Goal: Transaction & Acquisition: Purchase product/service

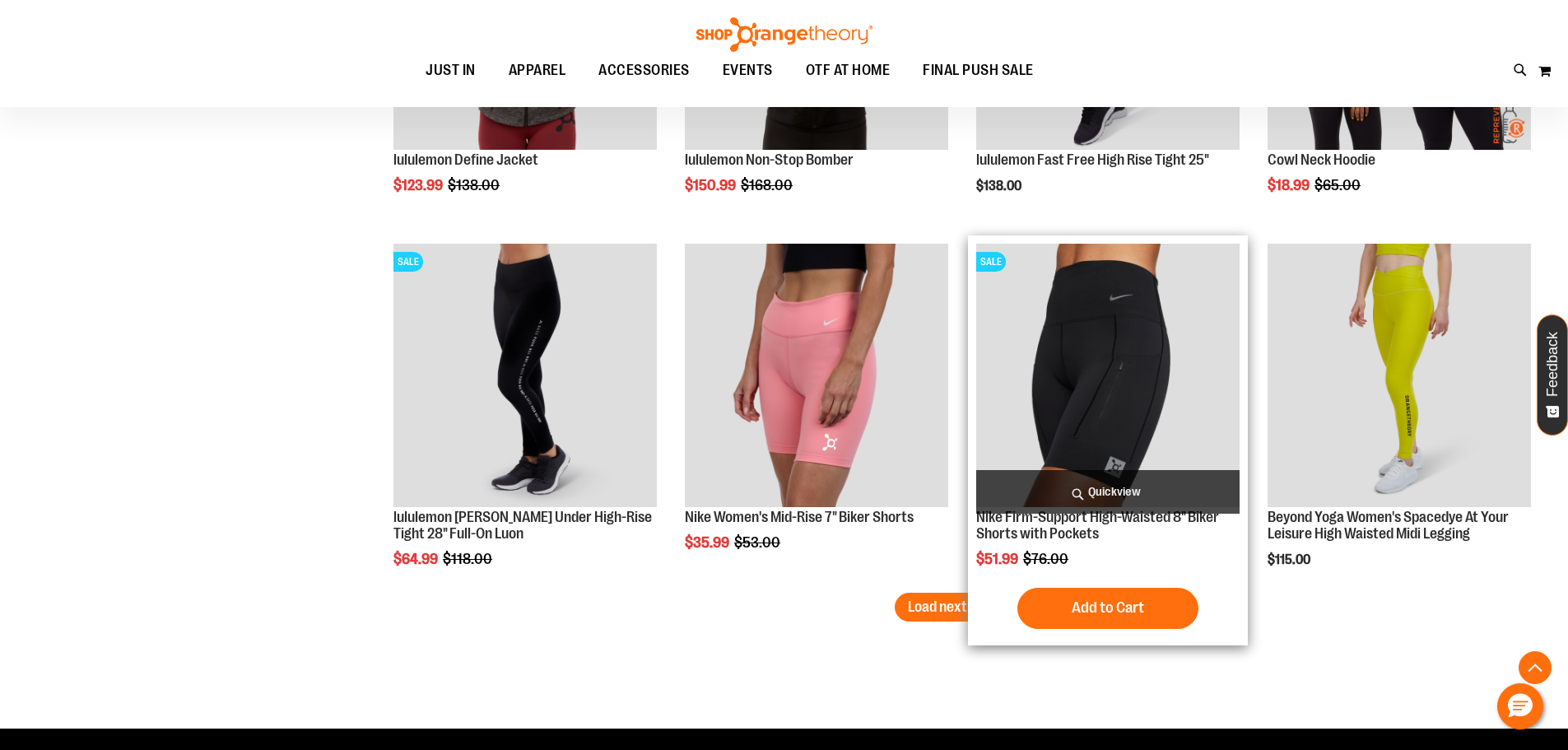
scroll to position [7077, 0]
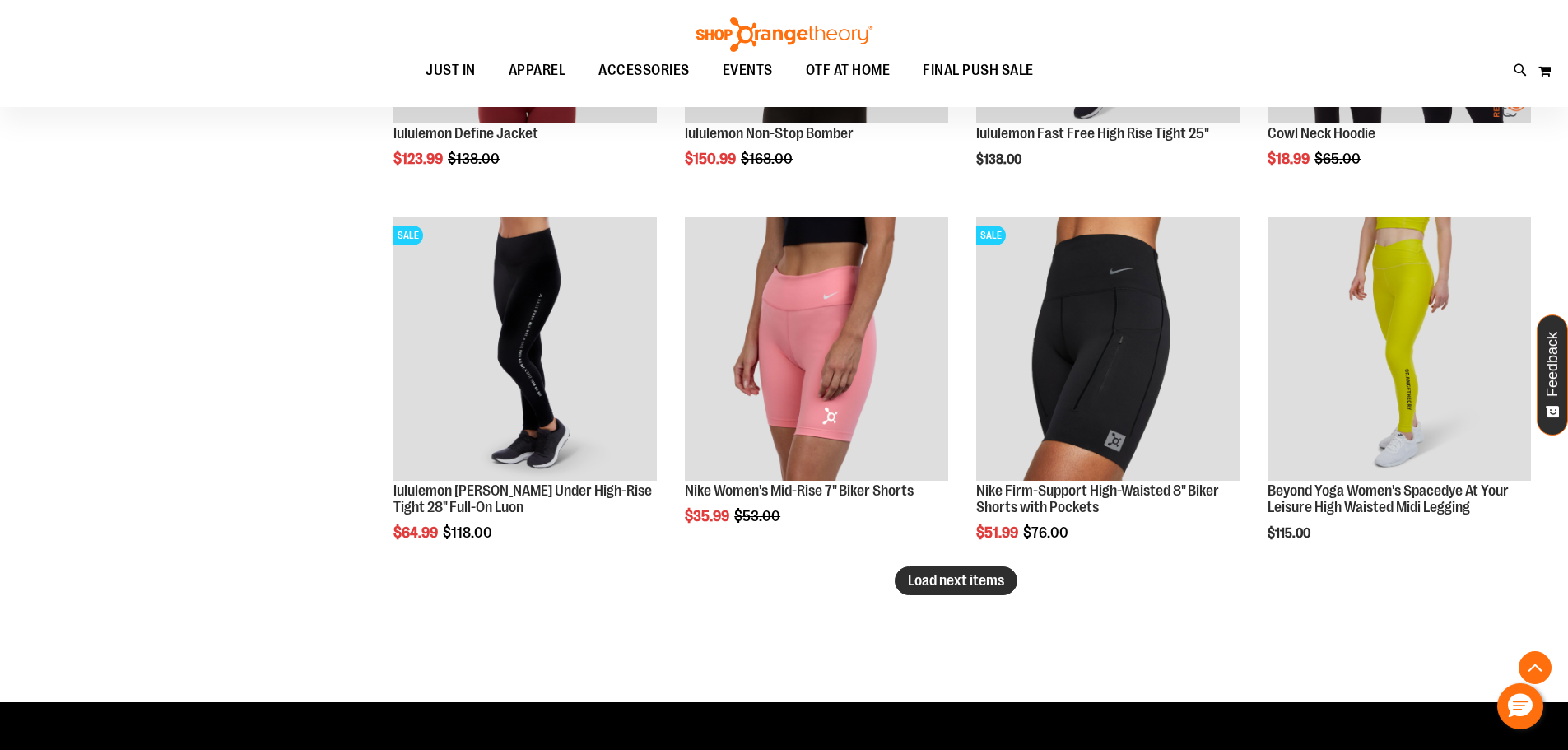
click at [993, 586] on span "Load next items" at bounding box center [956, 581] width 96 height 17
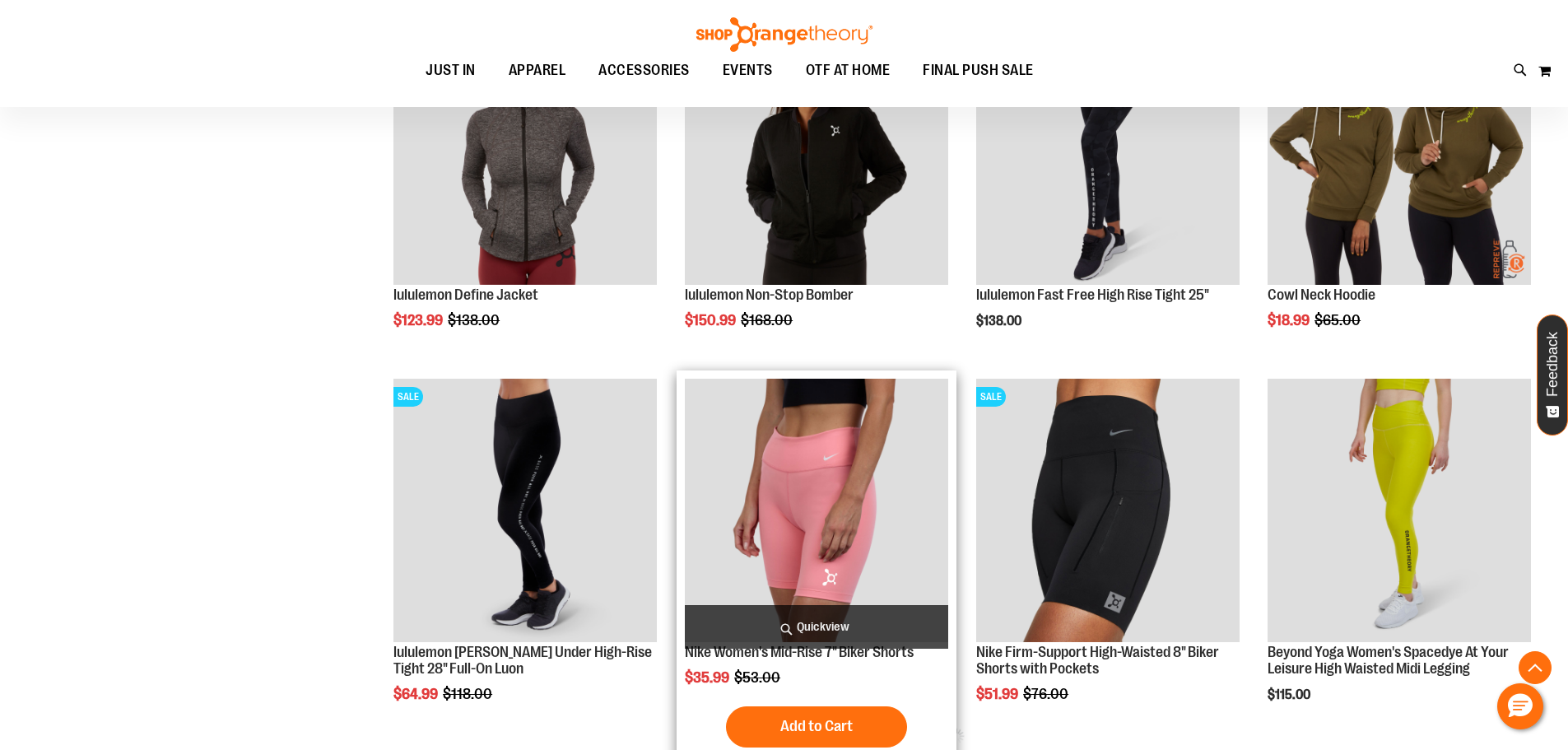
scroll to position [6912, 0]
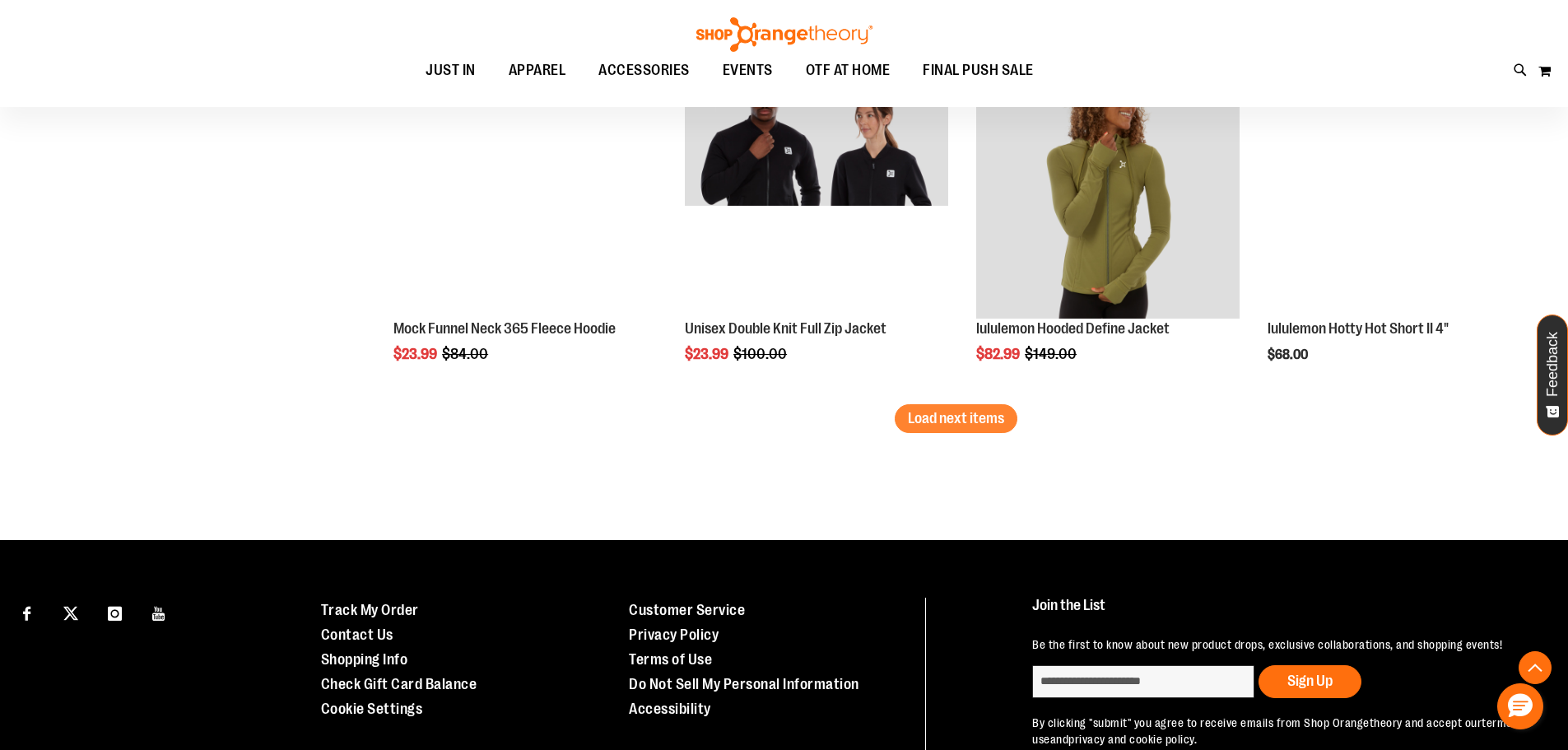
scroll to position [8312, 0]
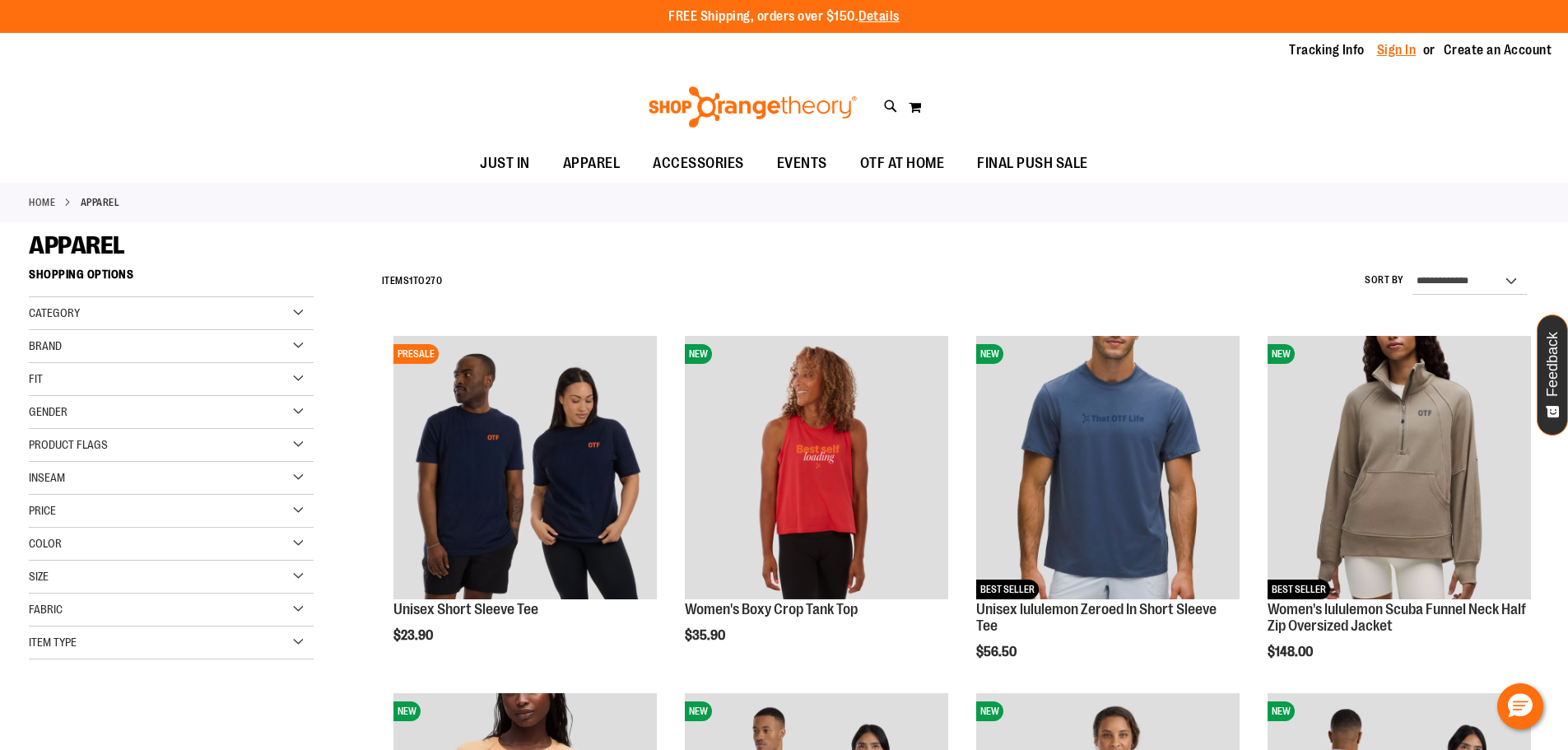
click at [1390, 47] on link "Sign In" at bounding box center [1396, 50] width 39 height 18
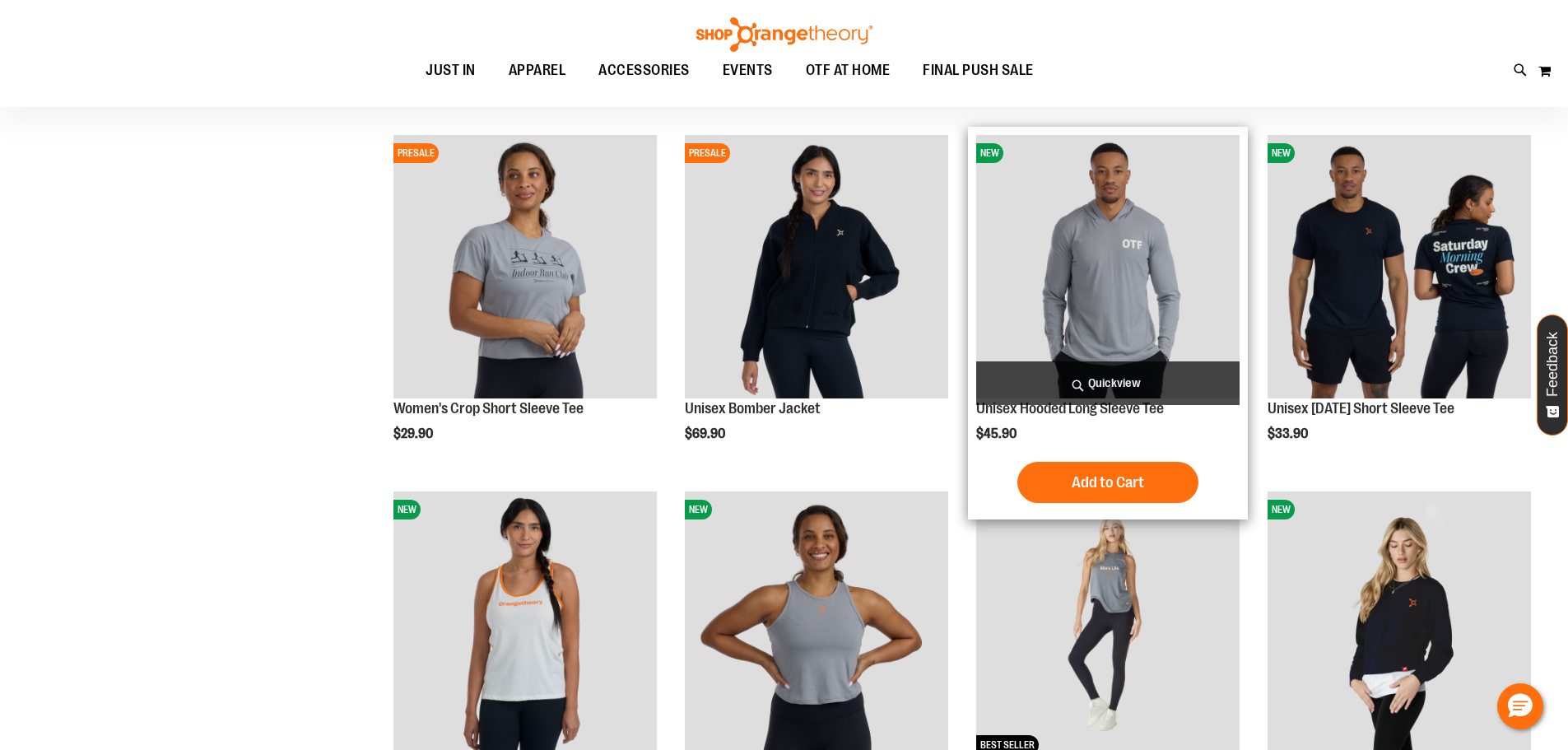
scroll to position [823, 0]
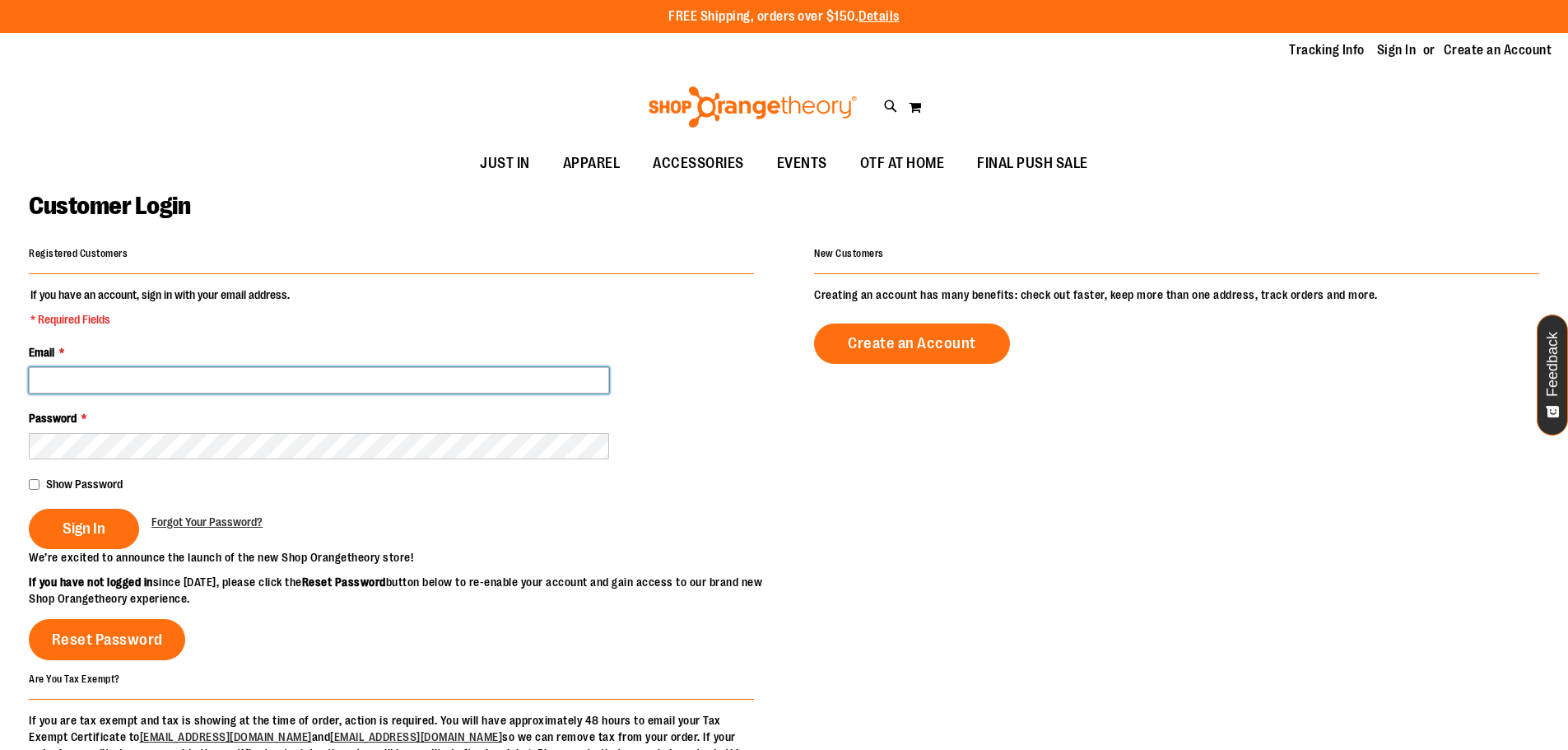
click at [144, 367] on input "Email *" at bounding box center [319, 380] width 580 height 27
type input "**********"
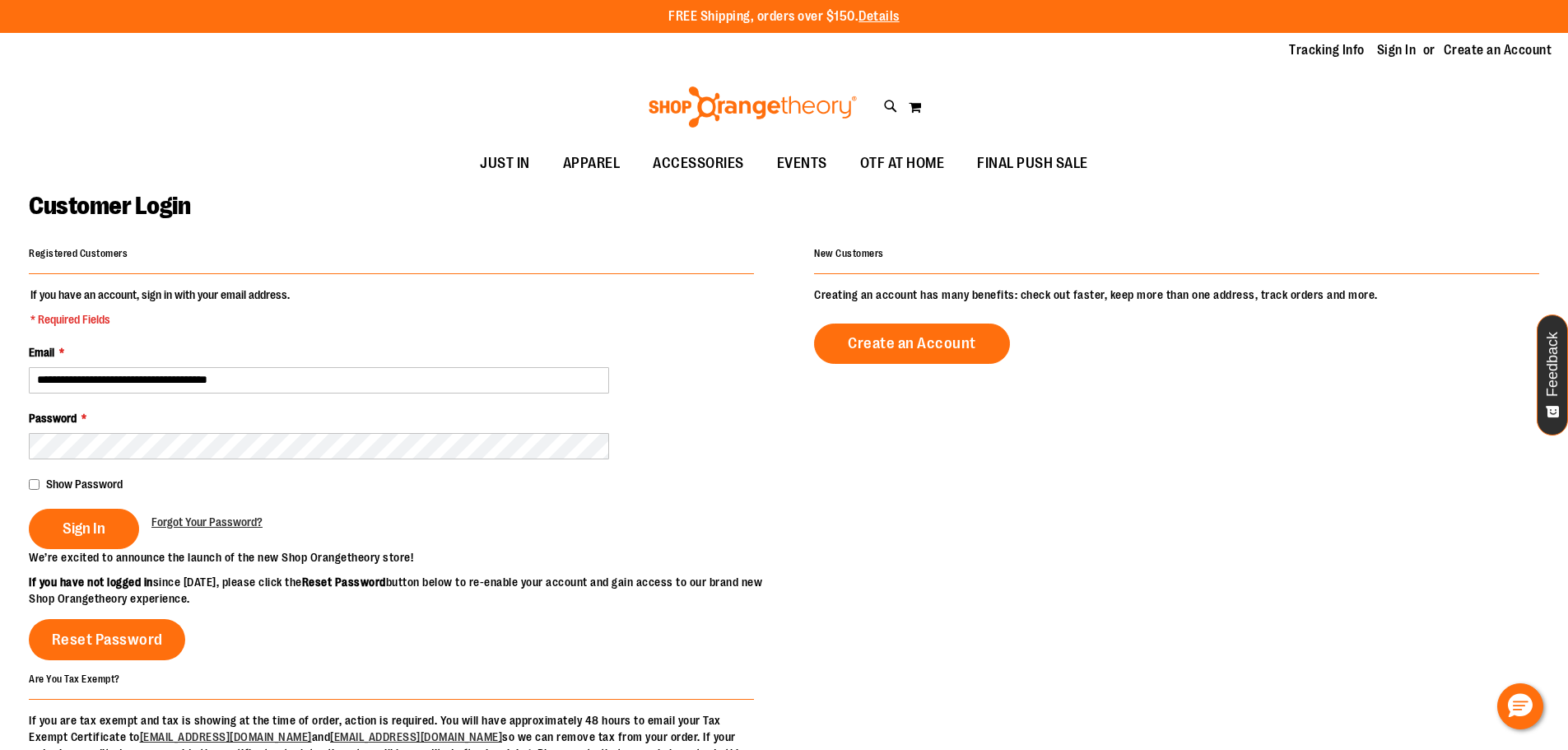
click at [29, 509] on button "Sign In" at bounding box center [84, 529] width 110 height 40
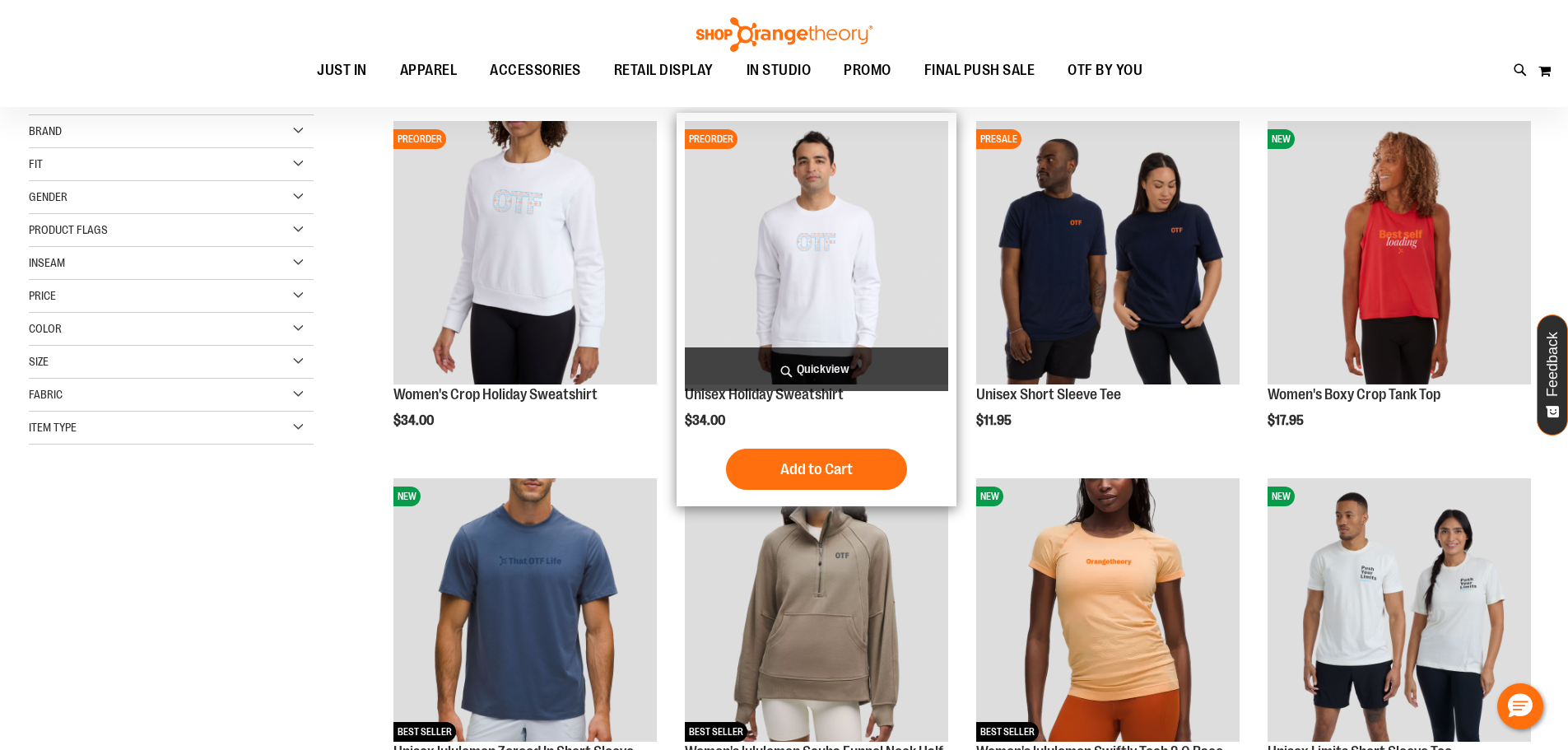
scroll to position [246, 0]
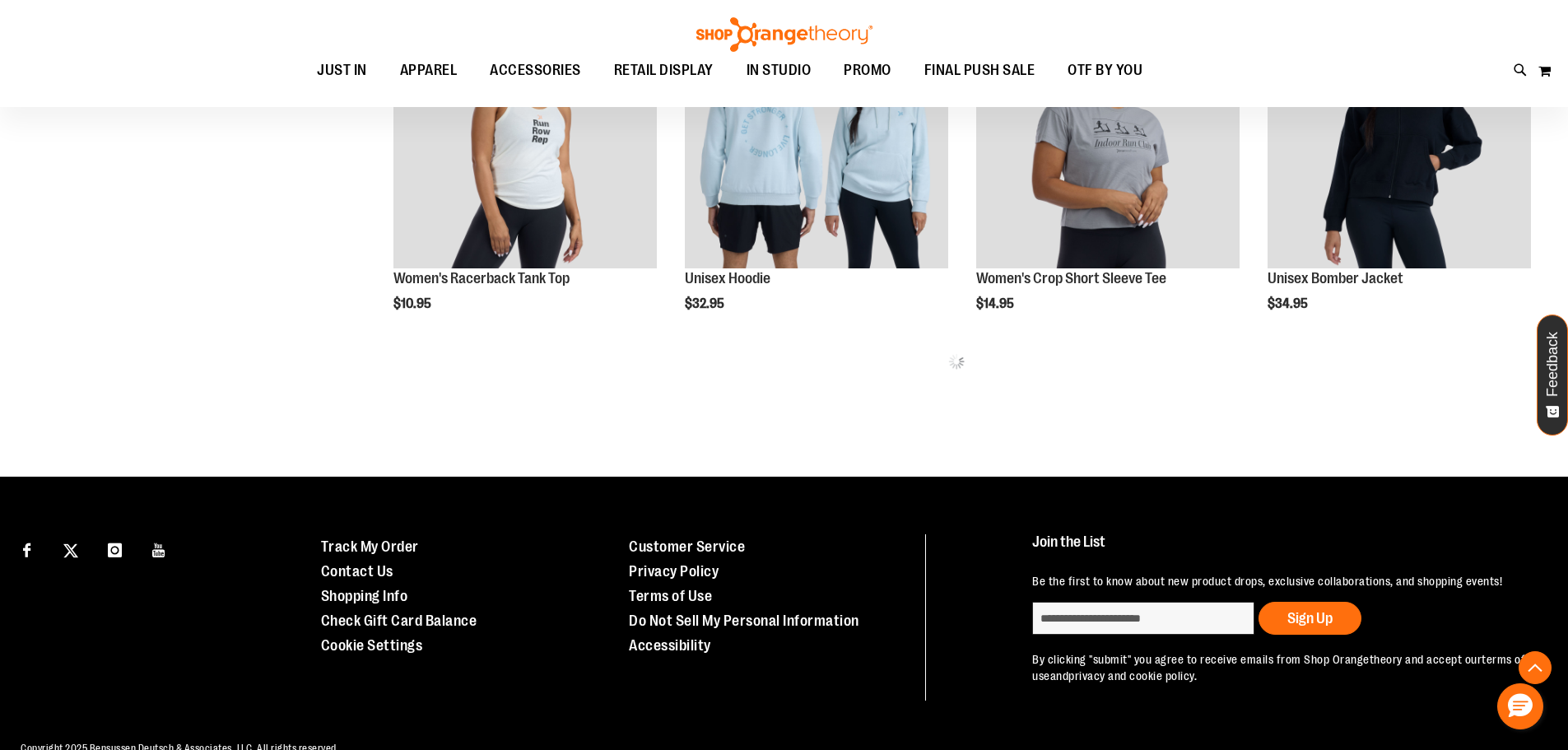
scroll to position [1070, 0]
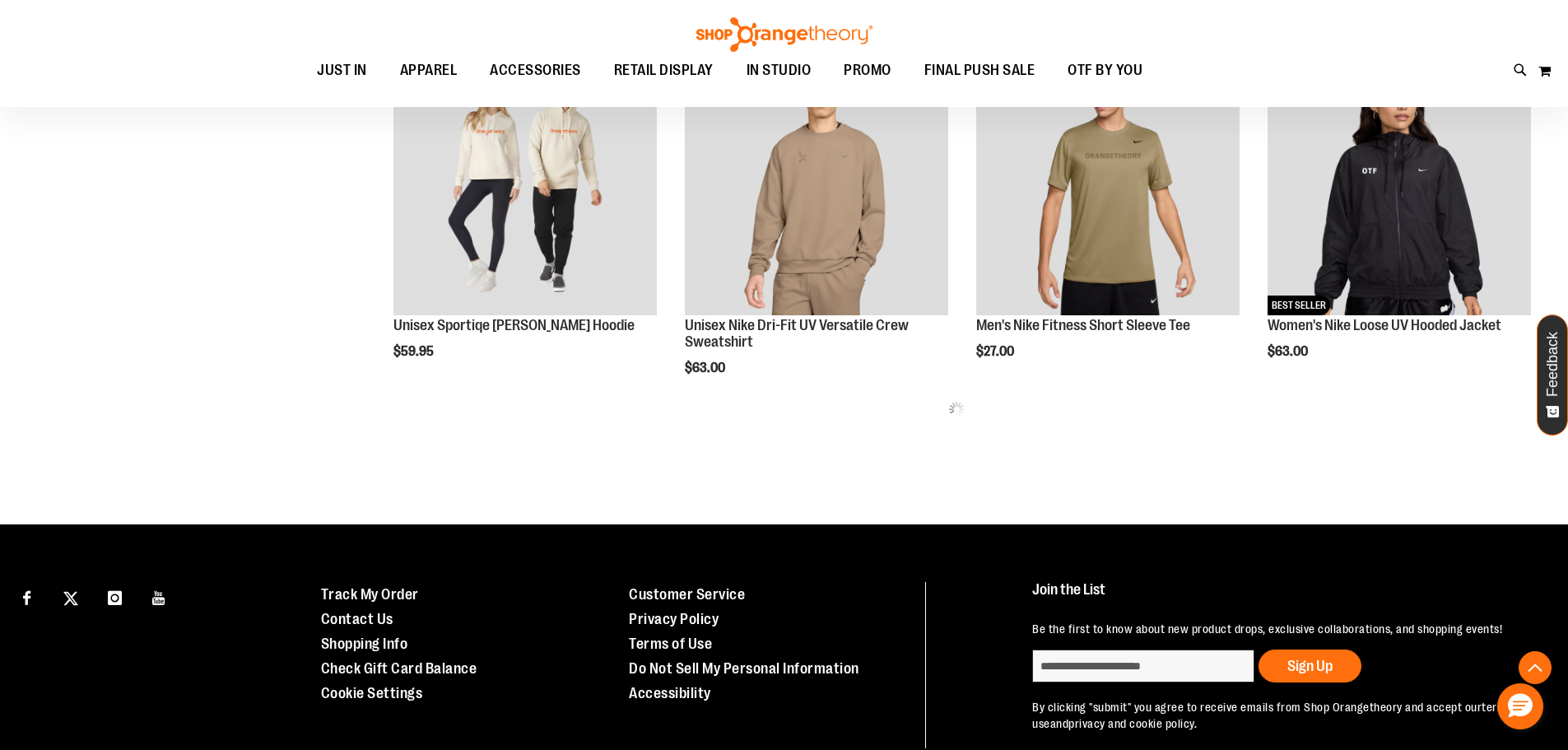
scroll to position [1986, 0]
